Goal: Information Seeking & Learning: Learn about a topic

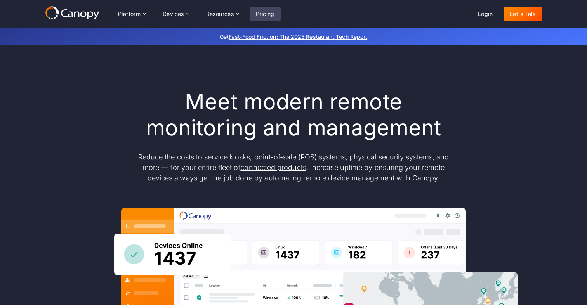
click at [269, 14] on link "Pricing" at bounding box center [265, 14] width 31 height 15
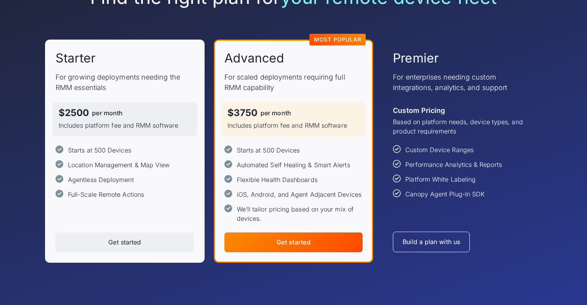
scroll to position [98, 0]
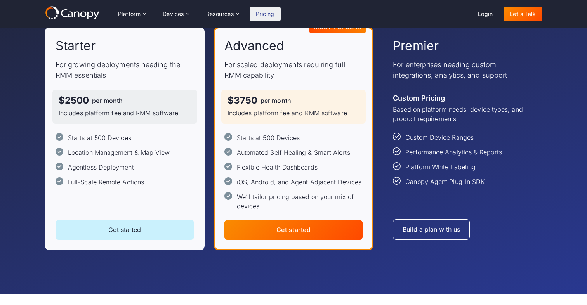
click at [146, 230] on link "Get started" at bounding box center [125, 230] width 139 height 20
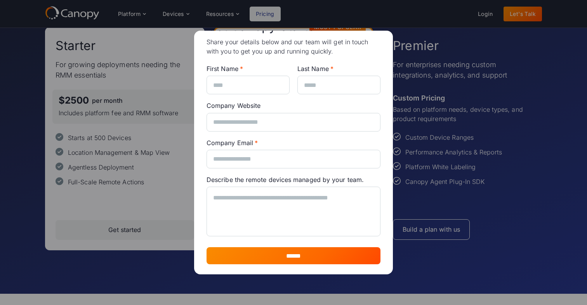
scroll to position [0, 0]
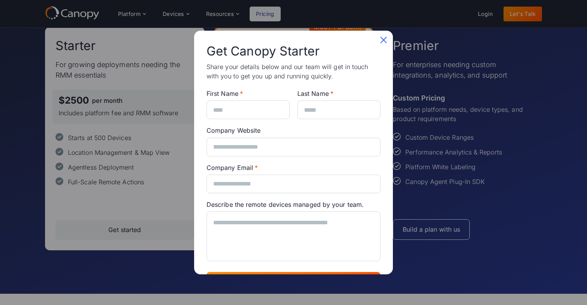
click at [385, 39] on icon at bounding box center [383, 40] width 12 height 12
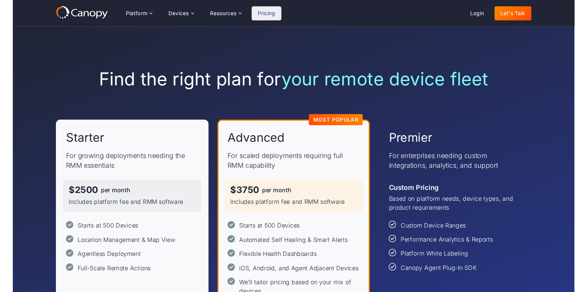
scroll to position [98, 0]
